Goal: Transaction & Acquisition: Purchase product/service

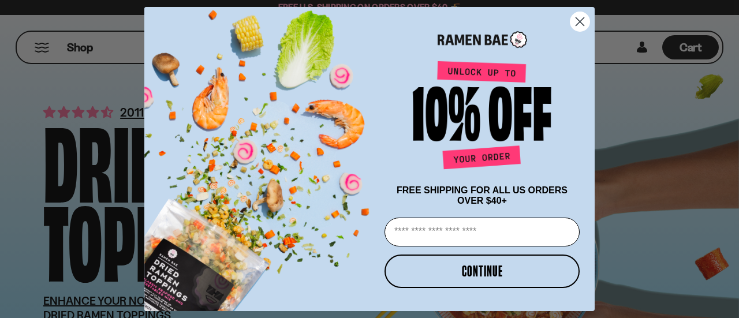
click at [578, 16] on circle "Close dialog" at bounding box center [580, 21] width 19 height 19
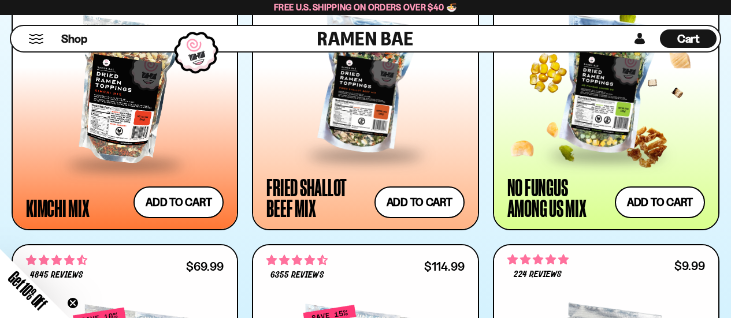
scroll to position [953, 0]
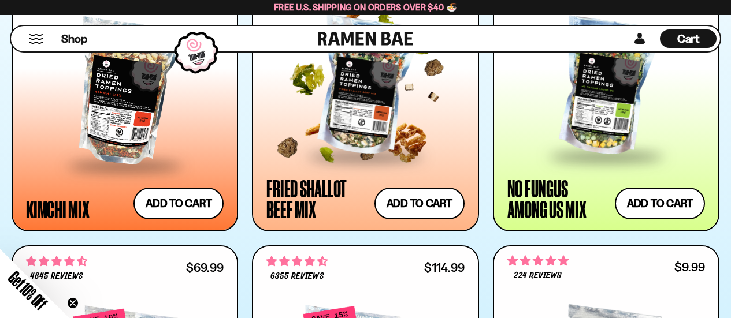
click at [410, 113] on div at bounding box center [365, 87] width 198 height 135
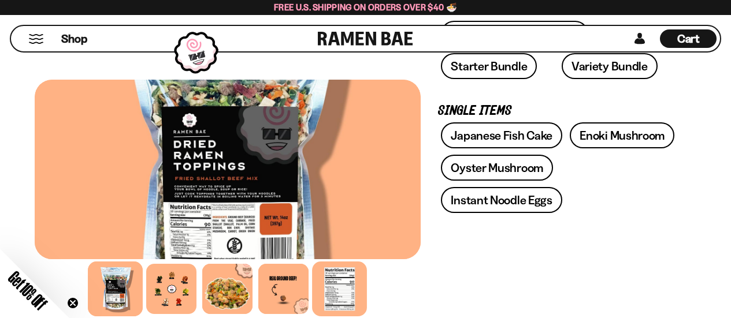
scroll to position [369, 0]
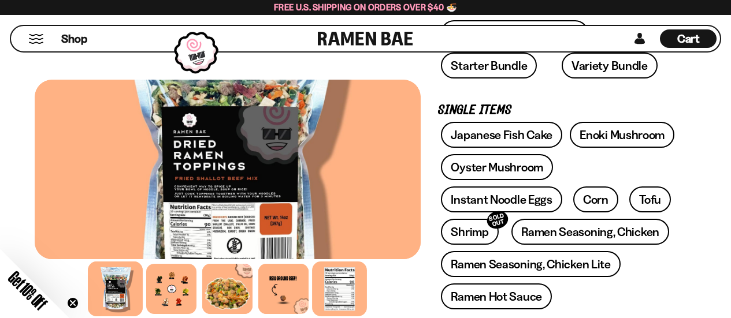
click at [331, 306] on div at bounding box center [340, 289] width 55 height 55
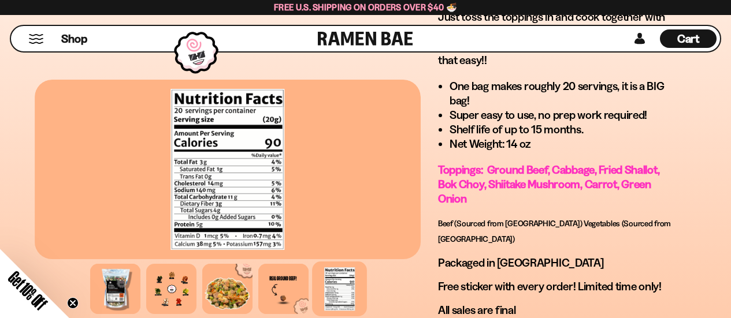
scroll to position [927, 0]
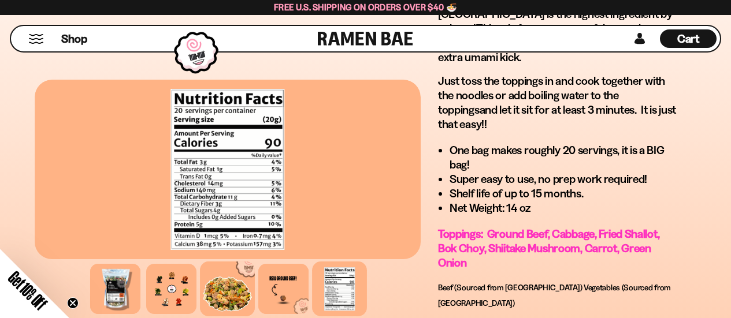
click at [233, 289] on div at bounding box center [227, 289] width 55 height 55
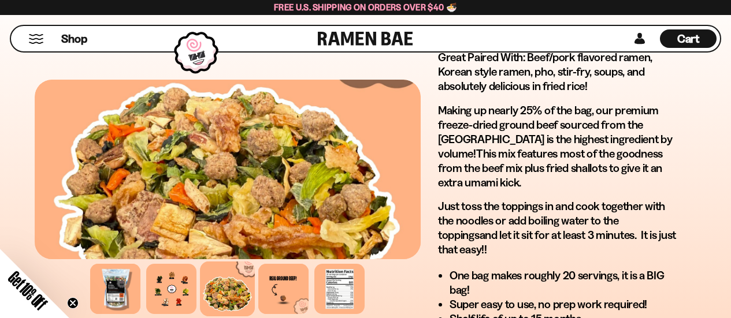
scroll to position [801, 0]
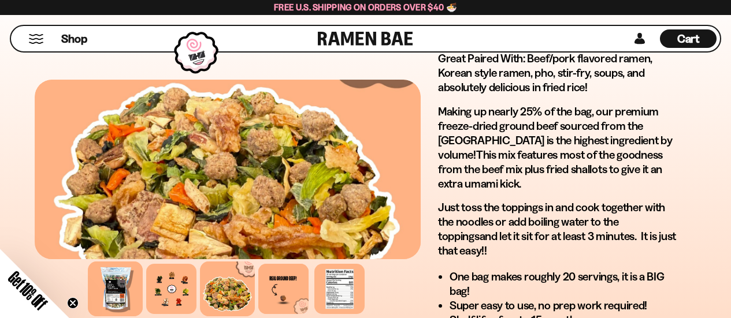
click at [139, 295] on div at bounding box center [115, 289] width 55 height 55
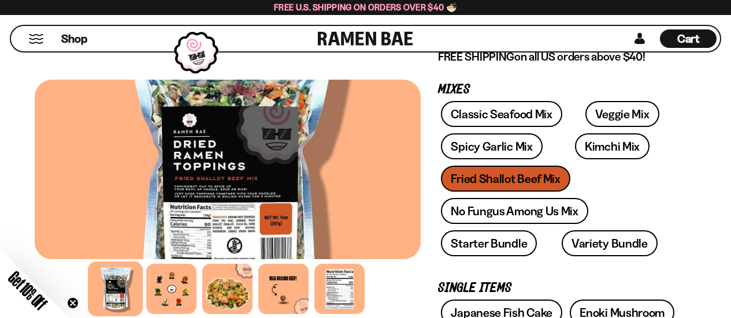
scroll to position [189, 0]
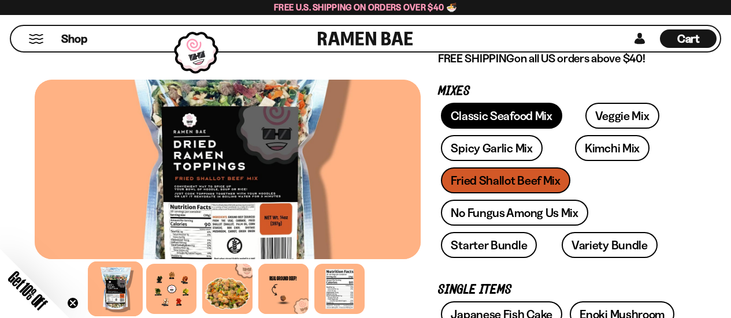
click at [523, 124] on link "Classic Seafood Mix" at bounding box center [501, 116] width 121 height 26
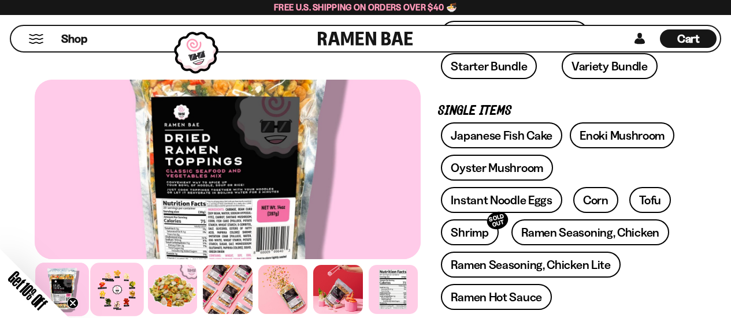
scroll to position [326, 0]
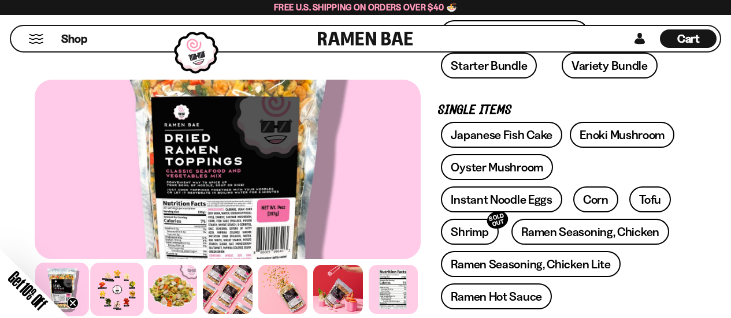
click at [120, 291] on div at bounding box center [118, 290] width 54 height 54
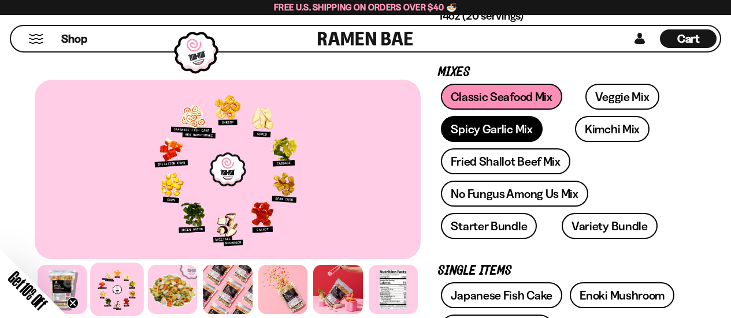
scroll to position [165, 0]
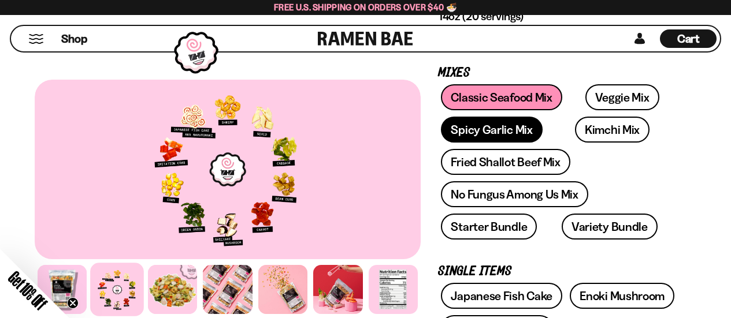
click at [508, 137] on link "Spicy Garlic Mix" at bounding box center [491, 130] width 101 height 26
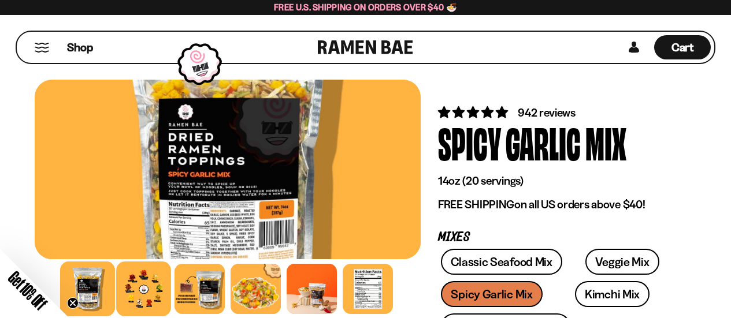
click at [155, 284] on div at bounding box center [143, 289] width 55 height 55
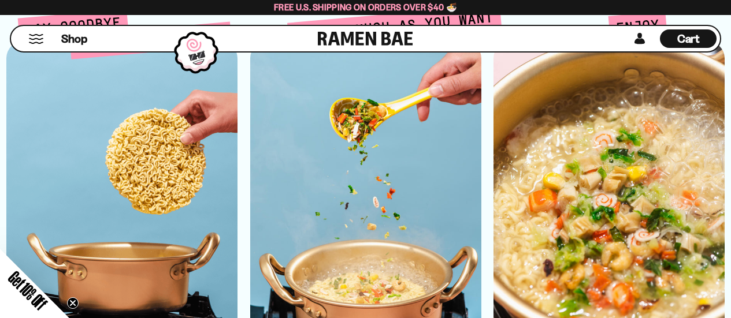
scroll to position [2901, 0]
